Goal: Information Seeking & Learning: Learn about a topic

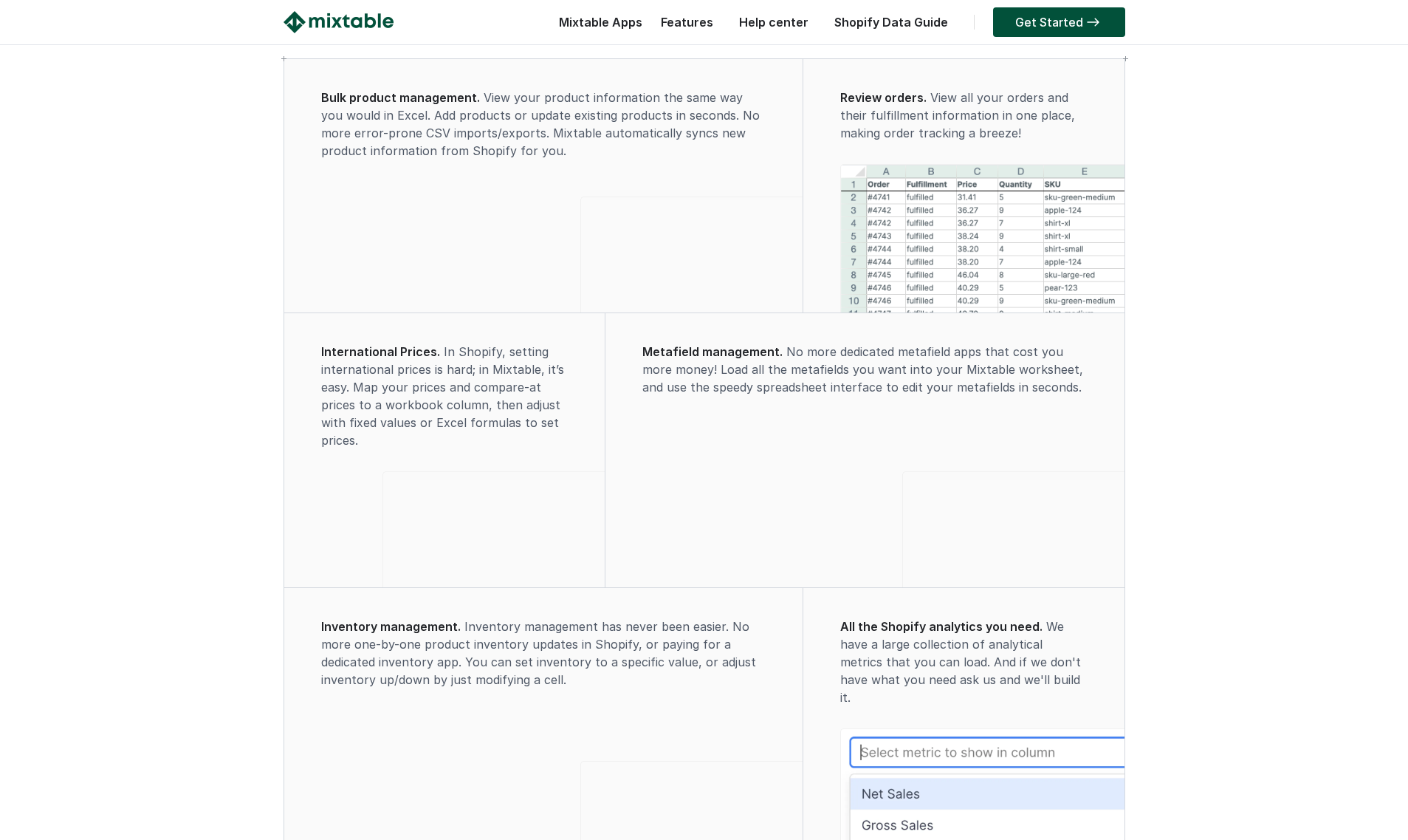
scroll to position [2918, 0]
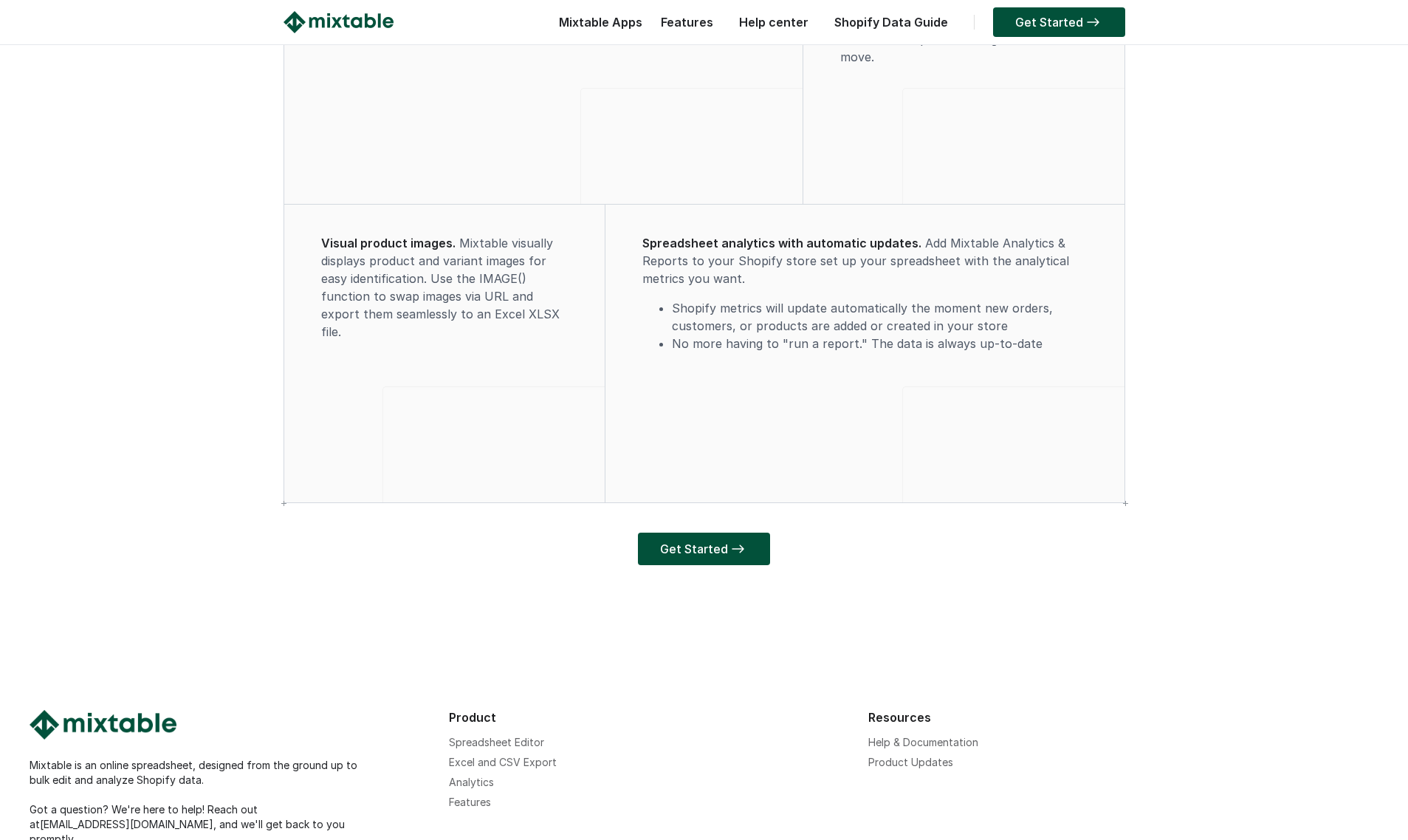
click at [903, 497] on video at bounding box center [1013, 443] width 221 height 111
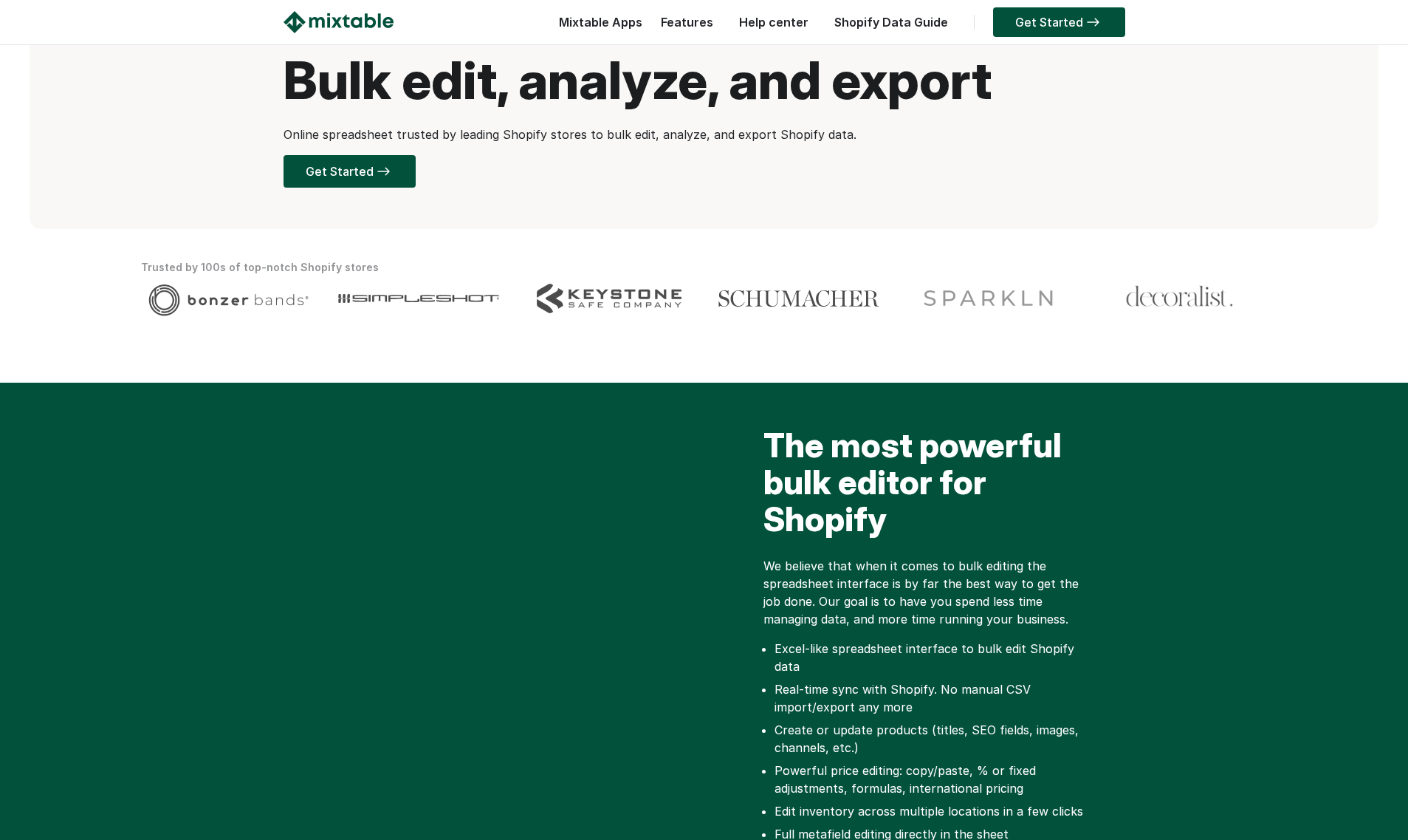
scroll to position [0, 0]
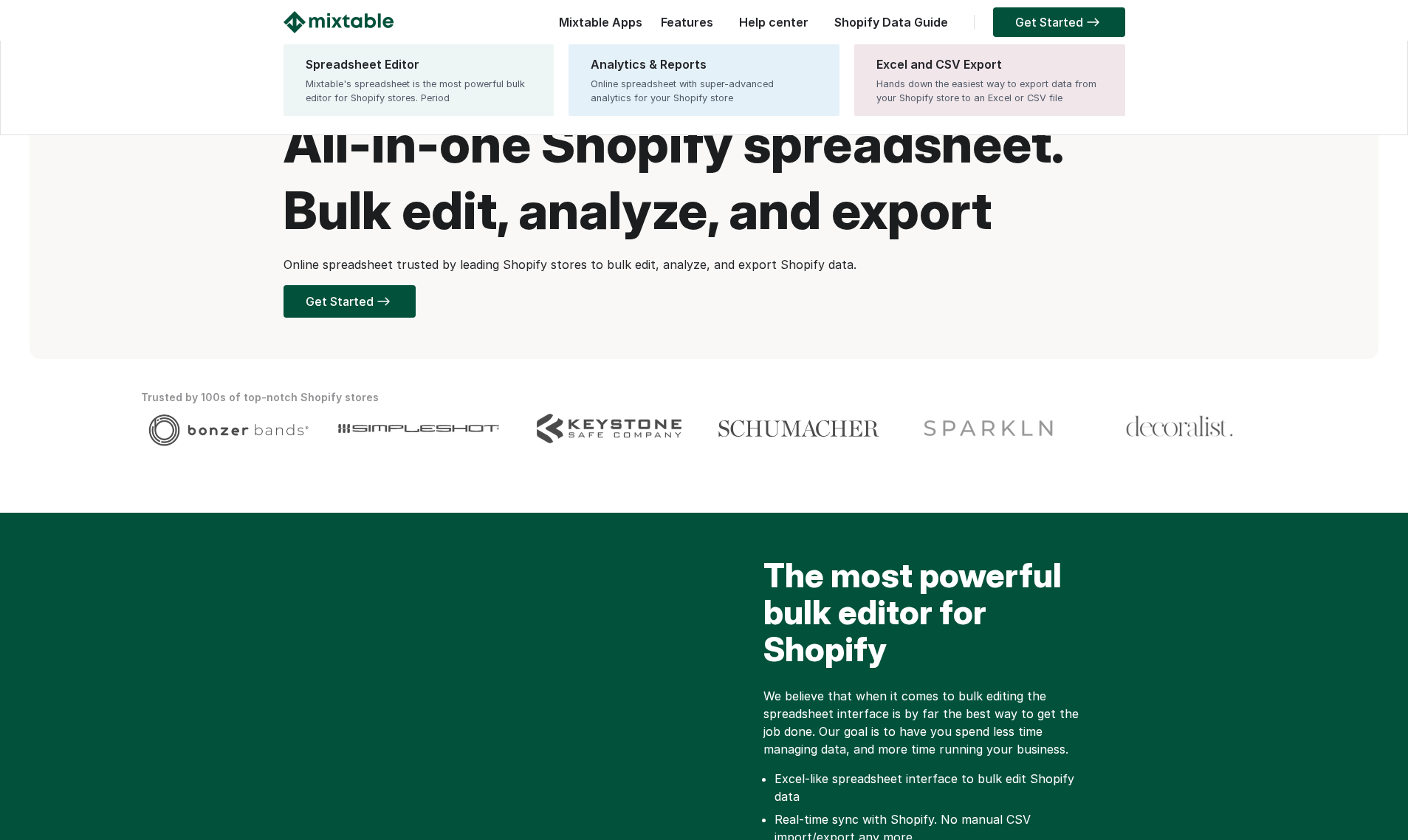
click at [627, 15] on div "Mixtable Apps Spreadsheet Editor Mixtable's spreadsheet is the most powerful bu…" at bounding box center [597, 25] width 91 height 29
click at [466, 88] on div "Mixtable's spreadsheet is the most powerful bulk editor for Shopify stores. Per…" at bounding box center [418, 90] width 226 height 28
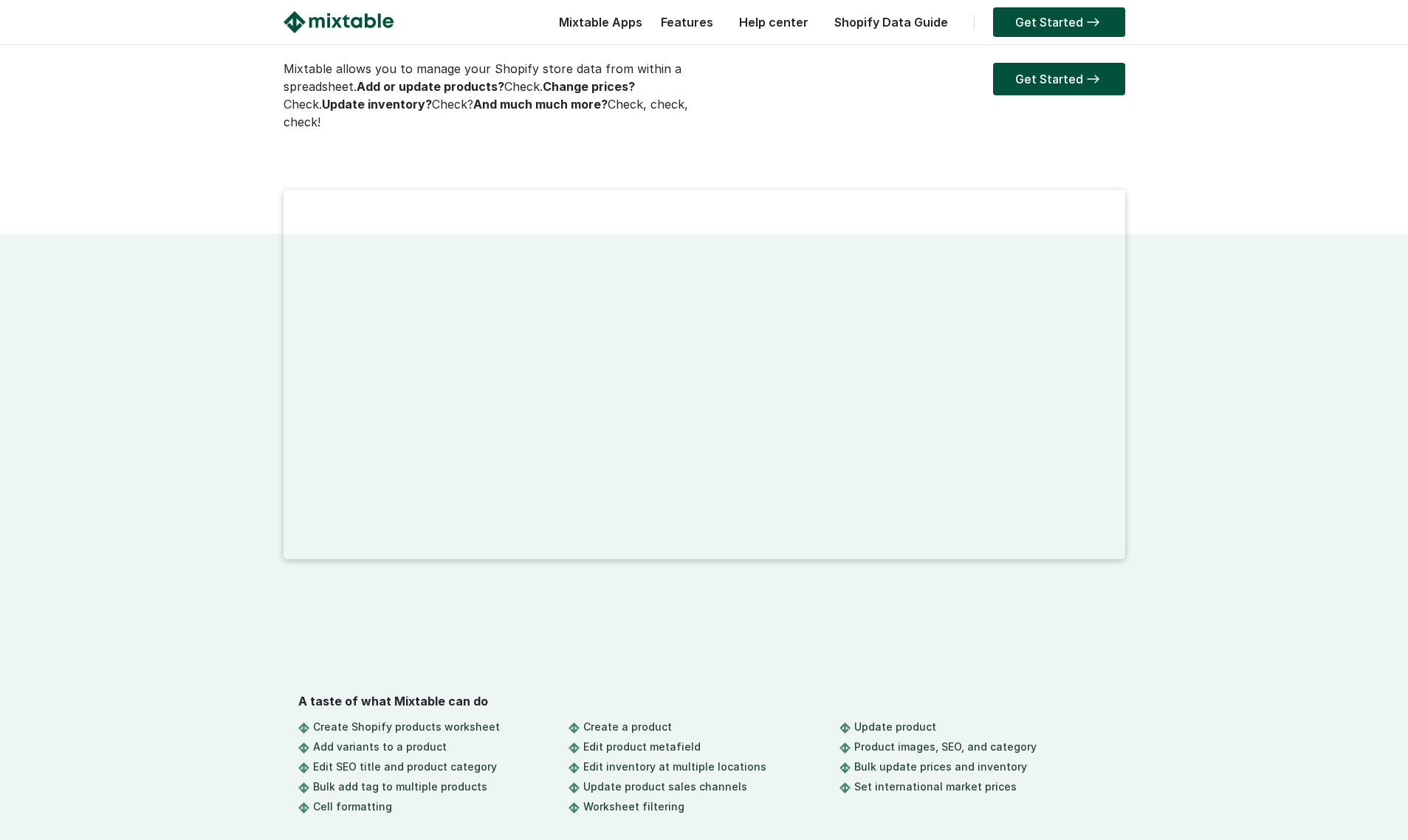
scroll to position [178, 0]
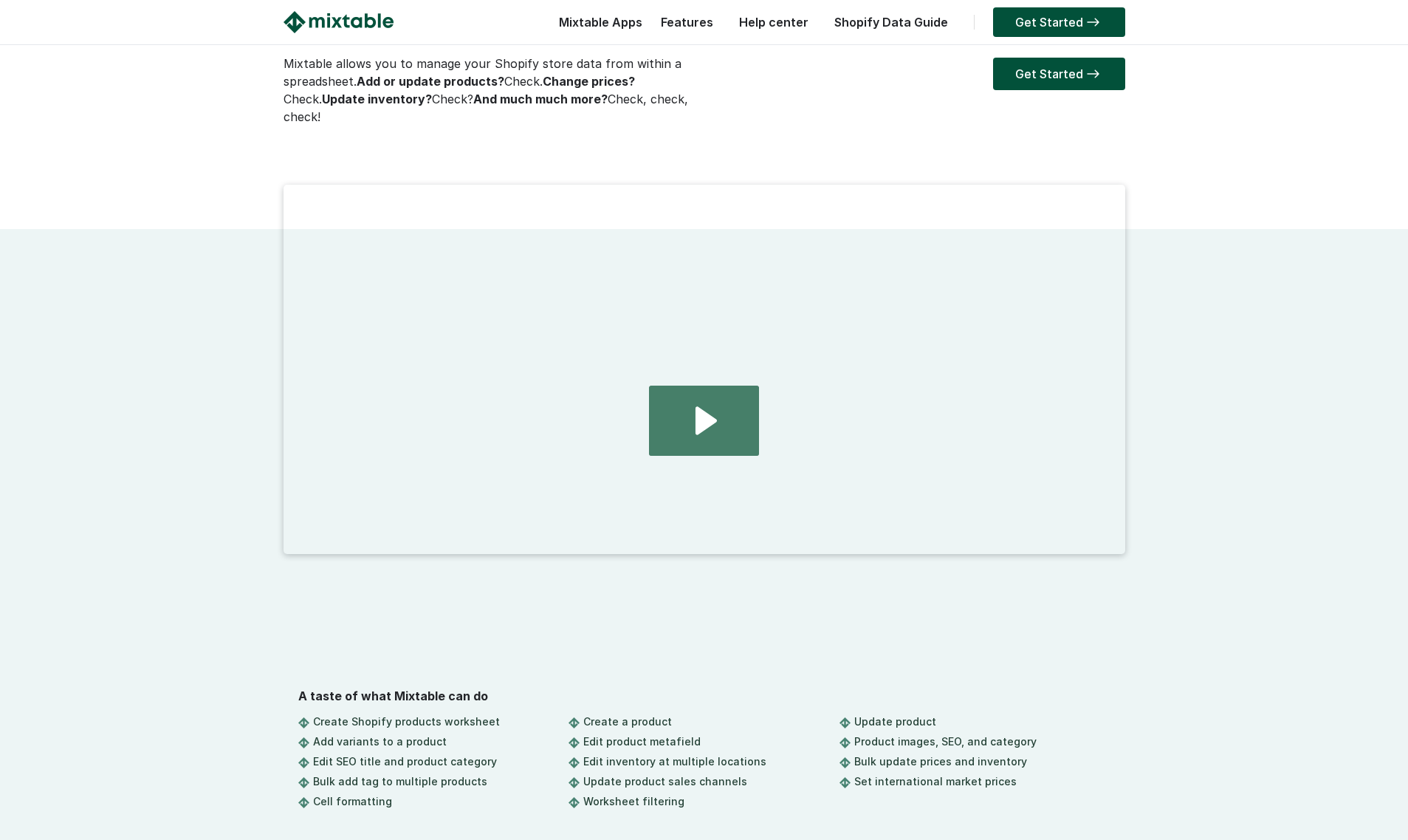
click at [752, 385] on icon "Play Video: 2024.08.01 - home page demo video" at bounding box center [704, 420] width 109 height 70
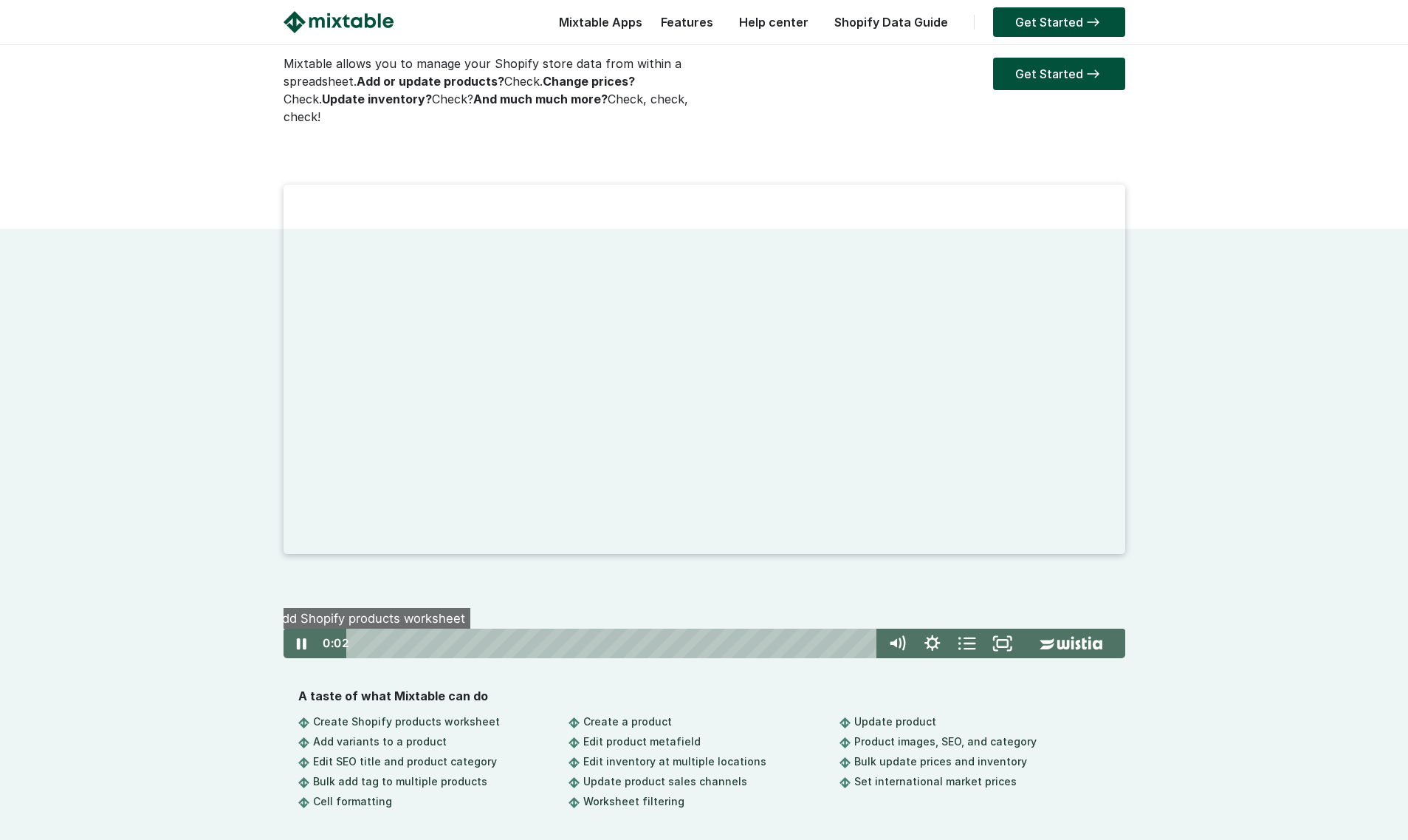
click at [367, 639] on button "●" at bounding box center [362, 643] width 14 height 29
click at [377, 639] on div "0:16" at bounding box center [614, 643] width 512 height 29
click at [419, 629] on button "●" at bounding box center [422, 643] width 14 height 29
click at [535, 642] on span "●" at bounding box center [535, 644] width 3 height 3
click at [545, 639] on div "2:50" at bounding box center [614, 643] width 512 height 29
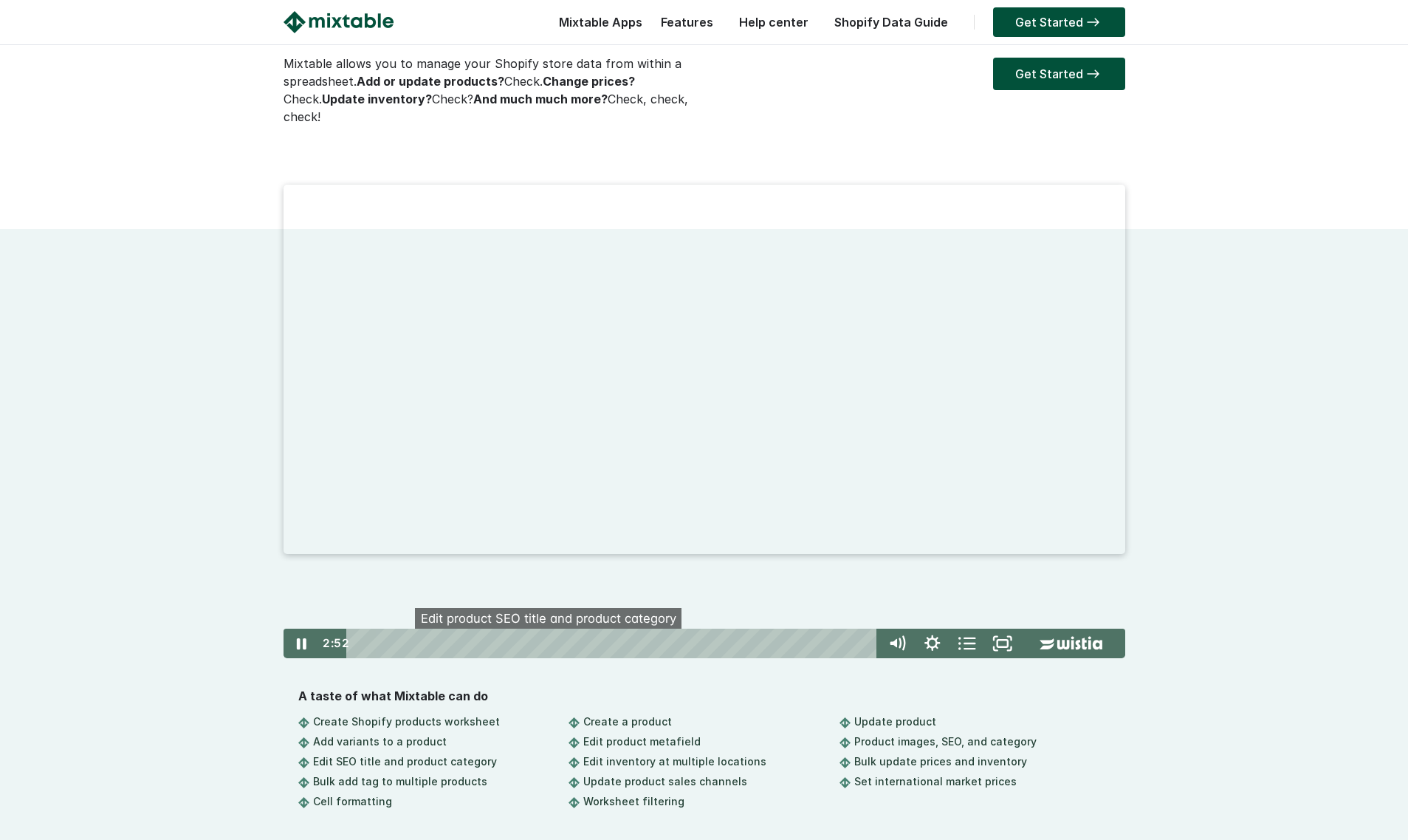
click at [557, 639] on button "●" at bounding box center [562, 643] width 14 height 29
click at [606, 639] on div "3:45" at bounding box center [614, 643] width 512 height 29
click at [624, 639] on div "4:02" at bounding box center [614, 643] width 512 height 29
click at [634, 635] on button "●" at bounding box center [640, 643] width 14 height 29
click at [690, 635] on button "●" at bounding box center [696, 643] width 14 height 29
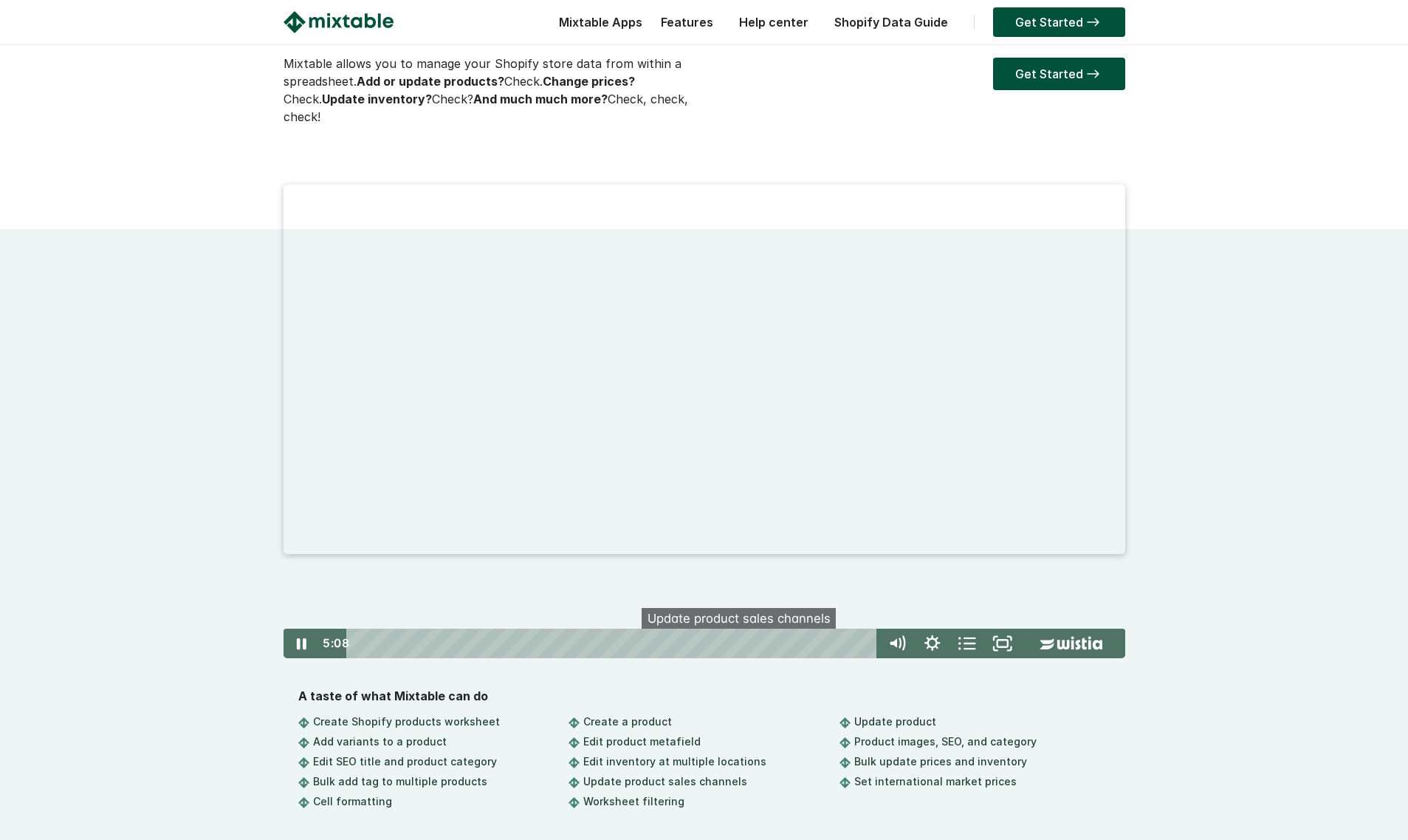
click at [753, 642] on span "●" at bounding box center [753, 644] width 3 height 3
